Goal: Task Accomplishment & Management: Use online tool/utility

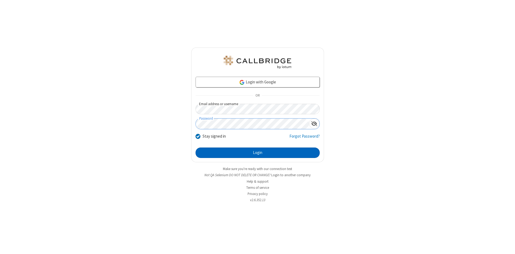
click at [257, 153] on button "Login" at bounding box center [257, 152] width 124 height 11
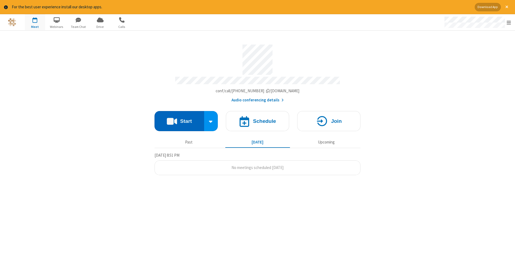
click at [179, 119] on button "Start" at bounding box center [179, 121] width 50 height 20
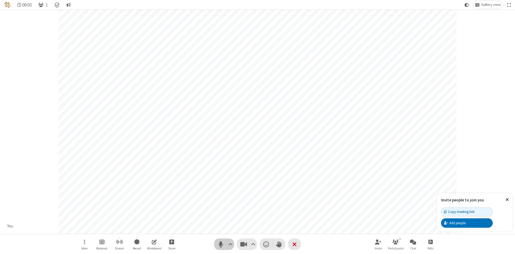
click at [221, 244] on span "Mute (Alt+A)" at bounding box center [221, 244] width 8 height 8
click at [221, 244] on span "Unmute (Alt+A)" at bounding box center [221, 244] width 8 height 8
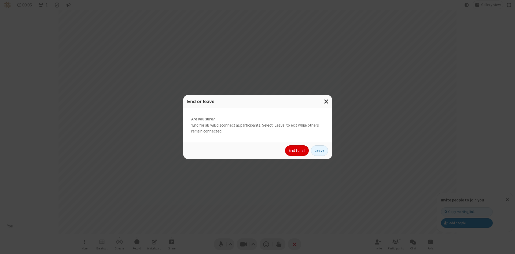
click at [297, 150] on button "End for all" at bounding box center [297, 150] width 24 height 11
